Goal: Information Seeking & Learning: Check status

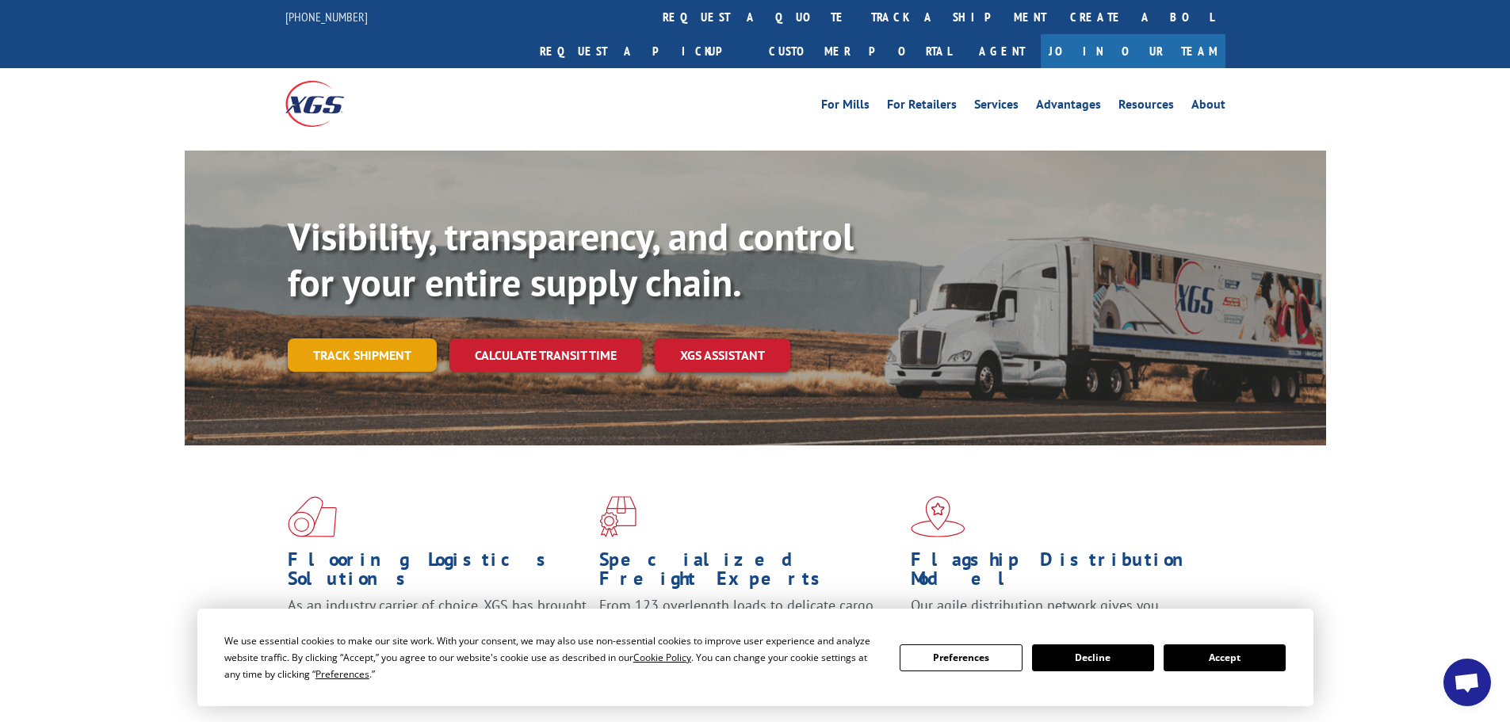
click at [328, 338] on link "Track shipment" at bounding box center [362, 354] width 149 height 33
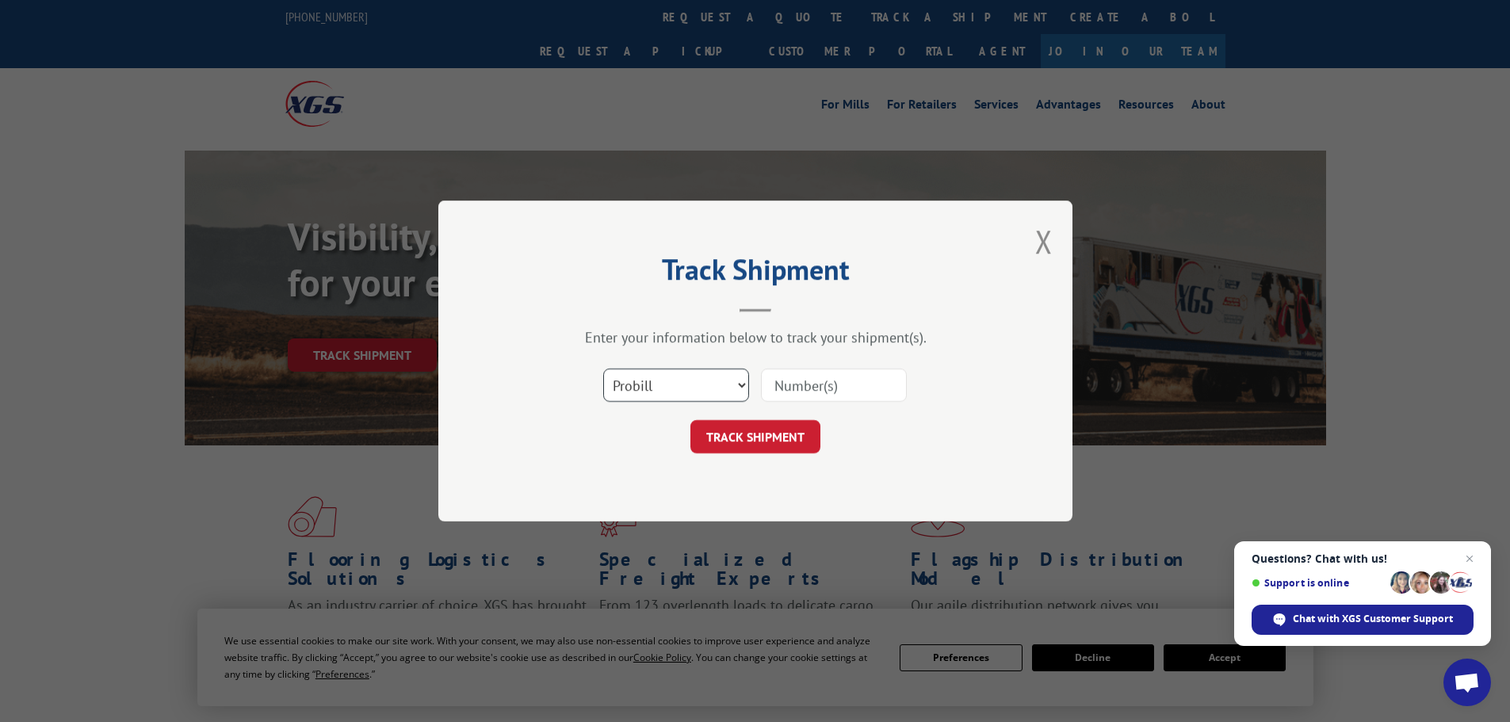
click at [663, 384] on select "Select category... Probill BOL PO" at bounding box center [676, 385] width 146 height 33
select select "po"
click at [603, 369] on select "Select category... Probill BOL PO" at bounding box center [676, 385] width 146 height 33
paste input "29521766"
type input "29521766"
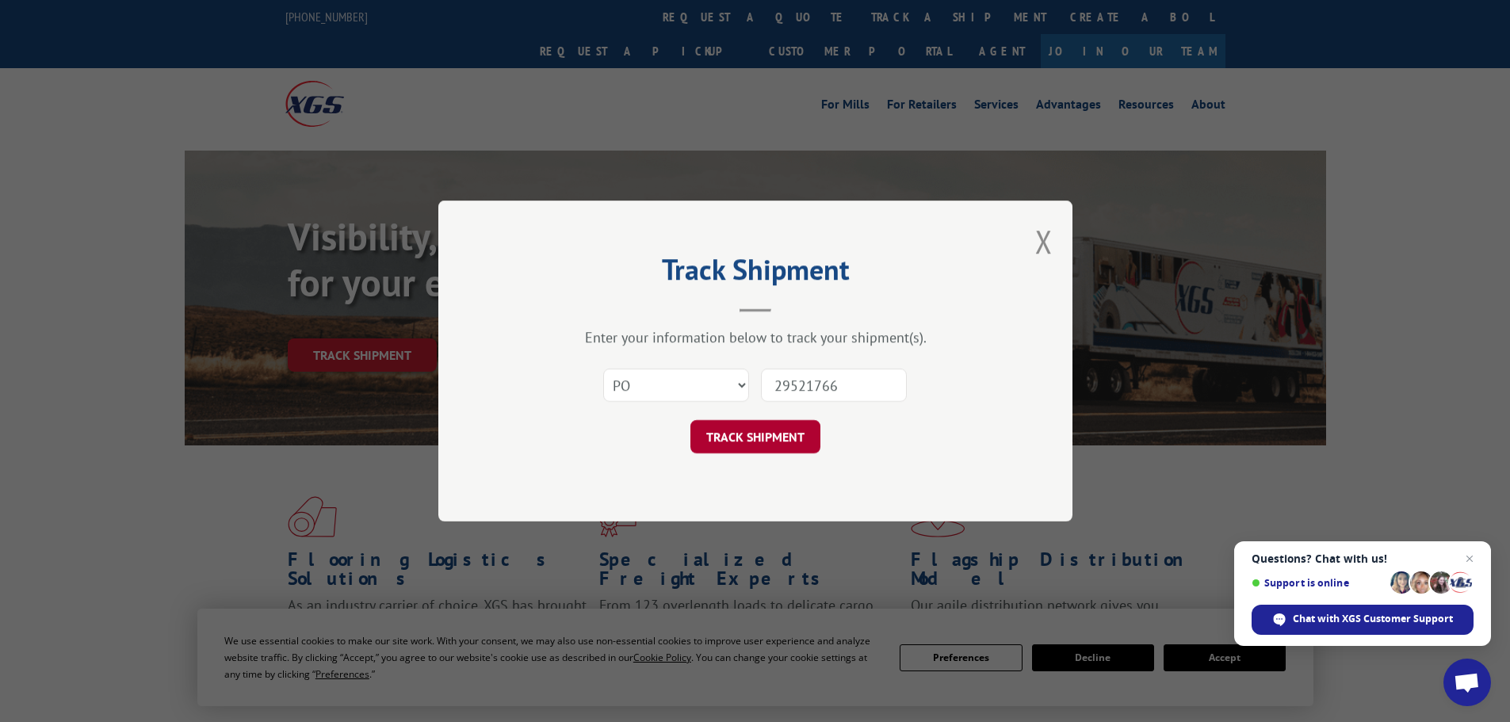
click at [745, 442] on button "TRACK SHIPMENT" at bounding box center [755, 436] width 130 height 33
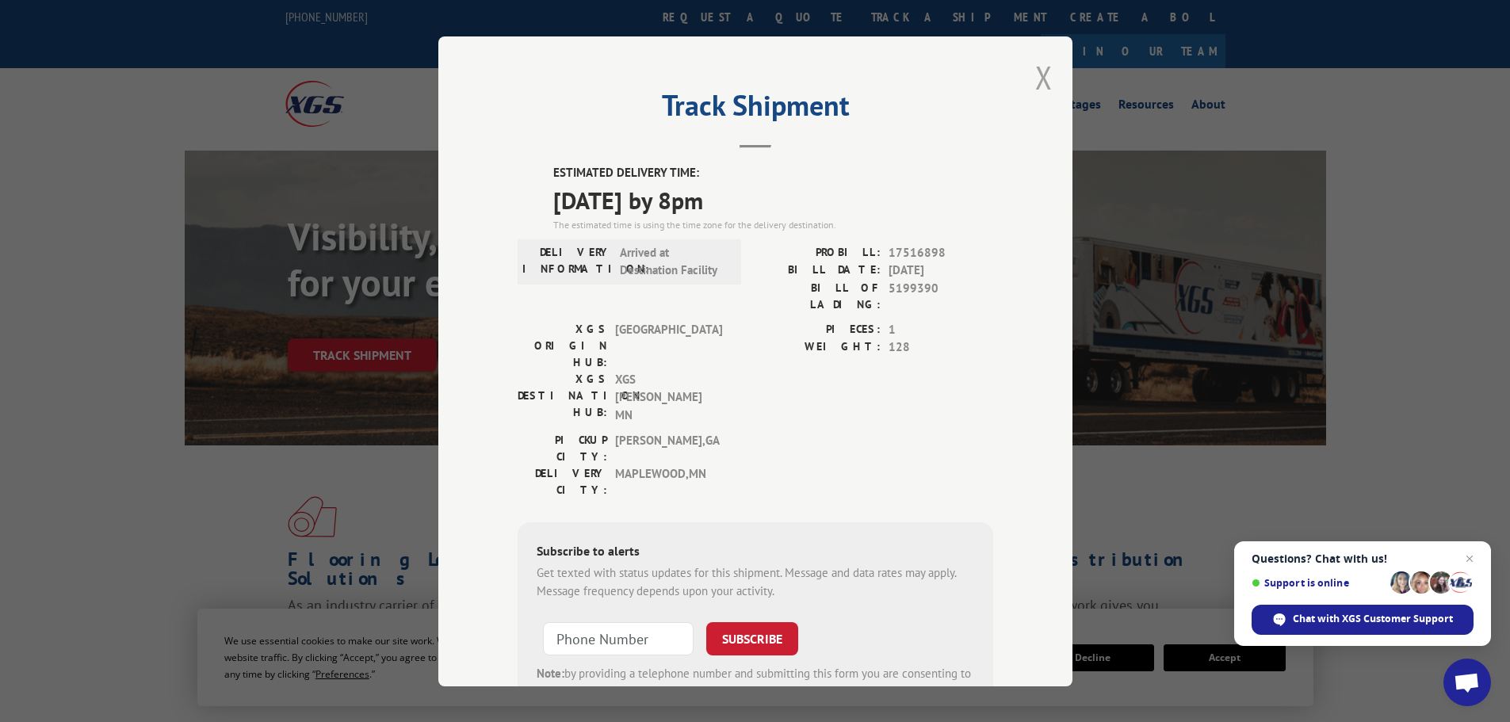
click at [1037, 82] on button "Close modal" at bounding box center [1043, 77] width 17 height 42
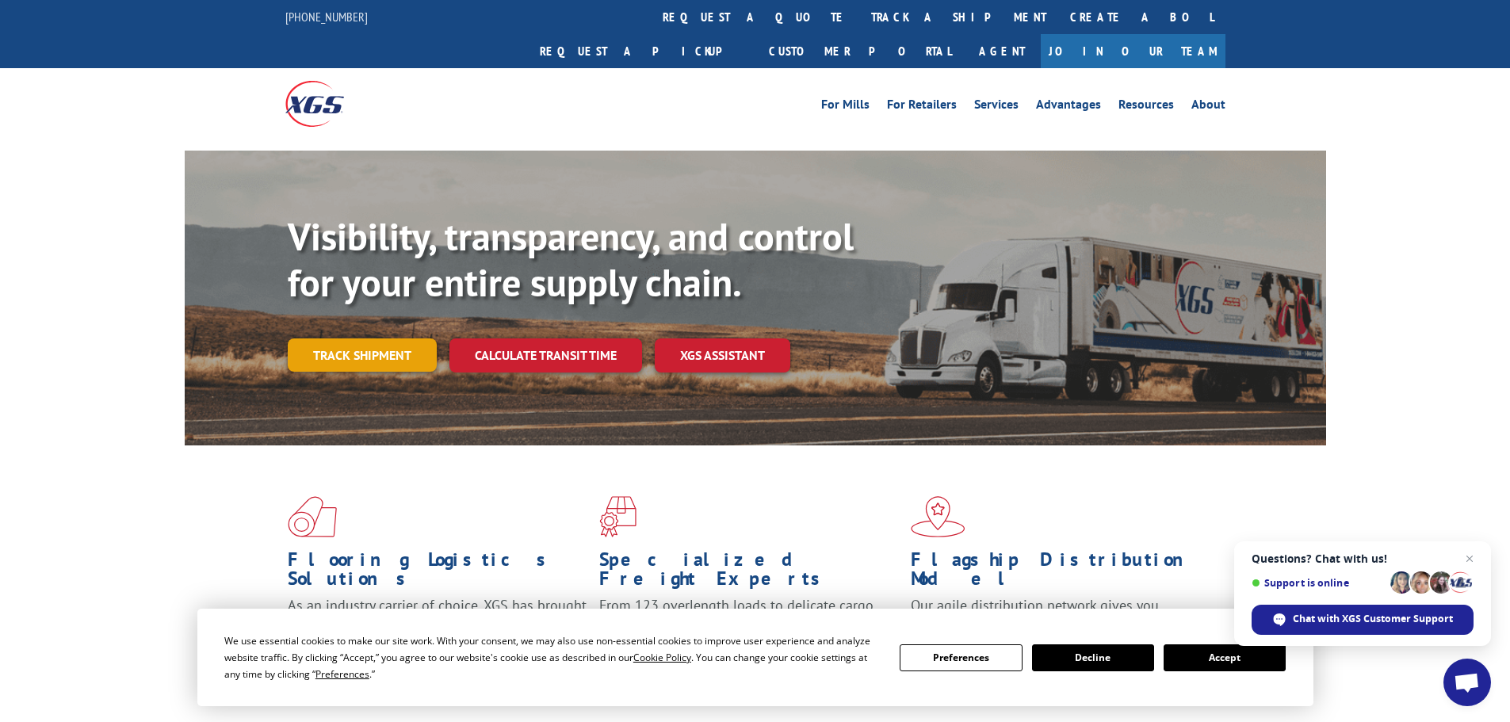
click at [365, 338] on link "Track shipment" at bounding box center [362, 354] width 149 height 33
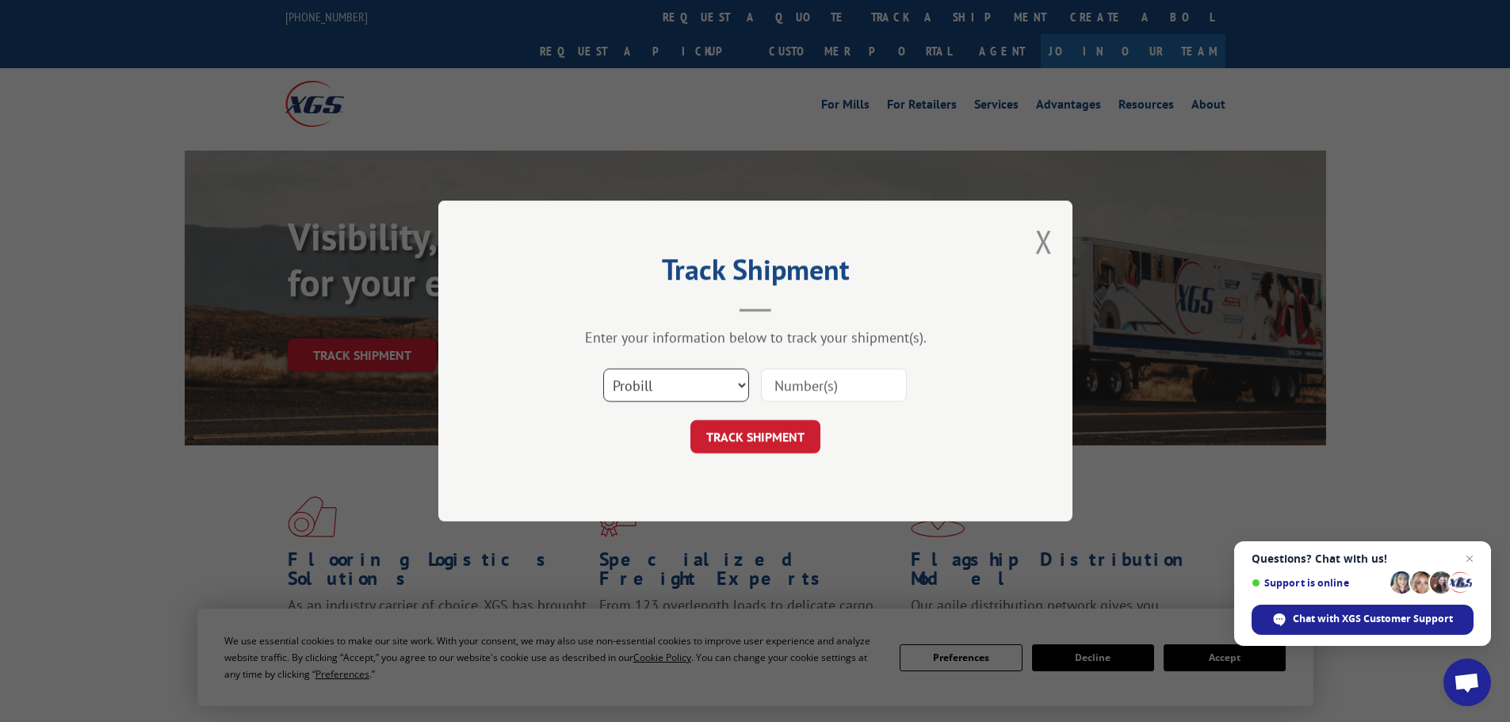
click at [621, 392] on select "Select category... Probill BOL PO" at bounding box center [676, 385] width 146 height 33
select select "po"
click at [603, 369] on select "Select category... Probill BOL PO" at bounding box center [676, 385] width 146 height 33
paste input "29521789"
type input "29521789"
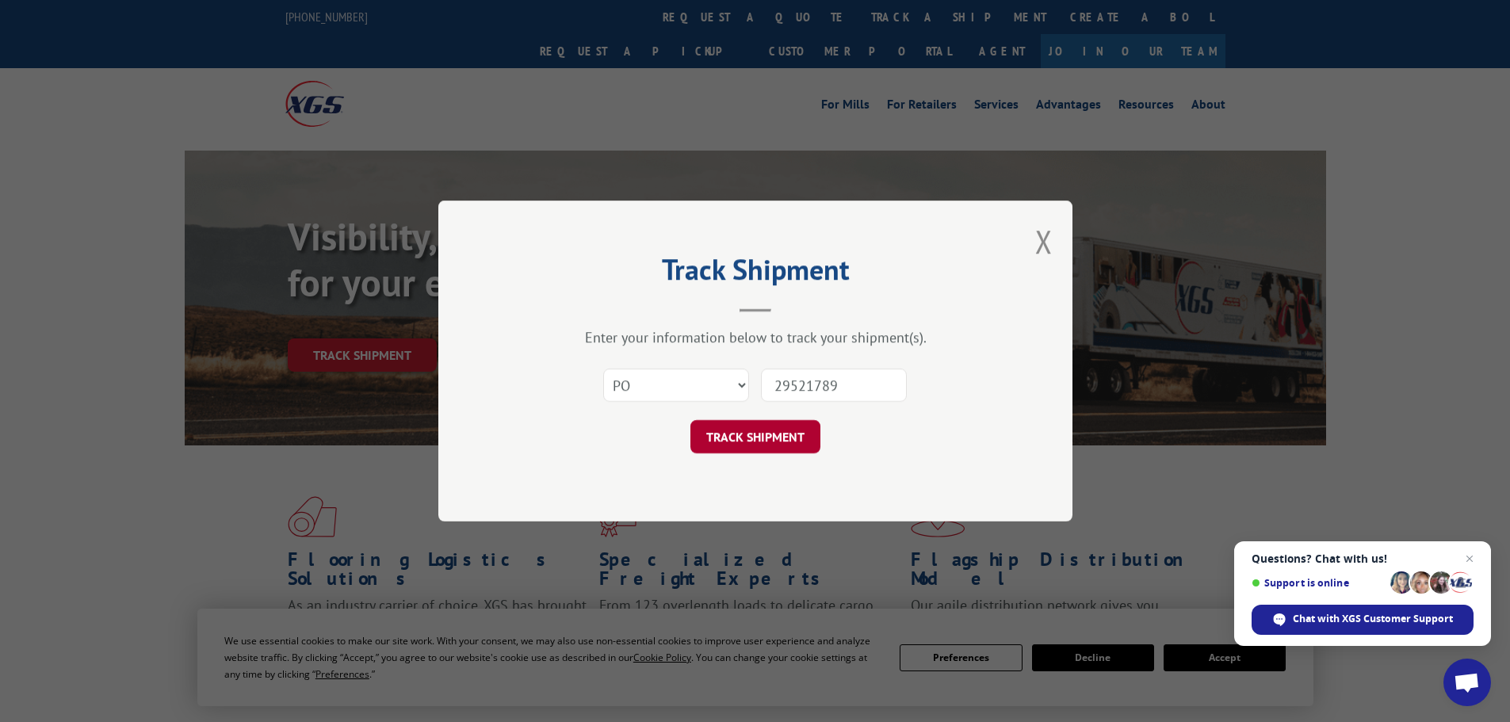
click at [800, 437] on button "TRACK SHIPMENT" at bounding box center [755, 436] width 130 height 33
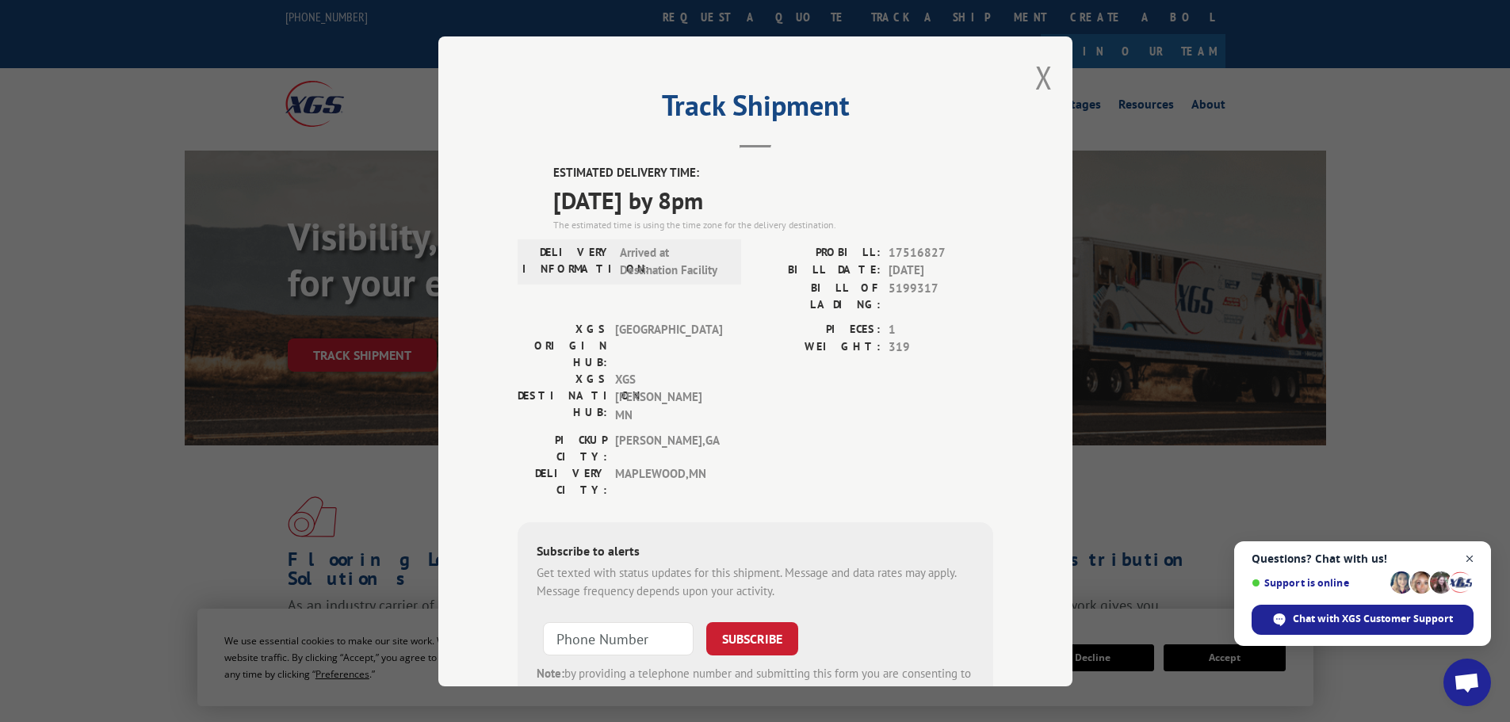
click at [1468, 558] on span "Close chat" at bounding box center [1470, 559] width 20 height 20
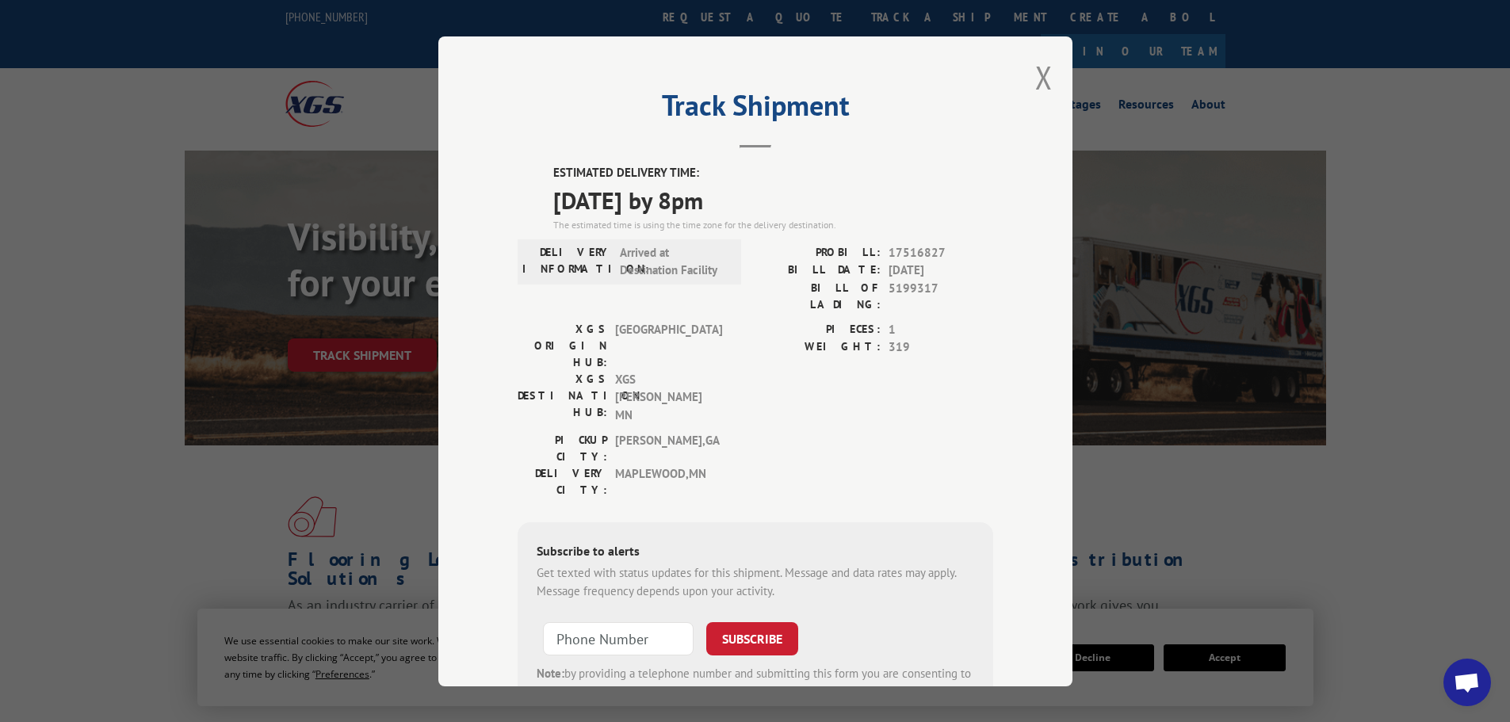
drag, startPoint x: 1036, startPoint y: 77, endPoint x: 1026, endPoint y: 67, distance: 14.0
click at [1035, 71] on button "Close modal" at bounding box center [1043, 77] width 17 height 42
